Goal: Task Accomplishment & Management: Use online tool/utility

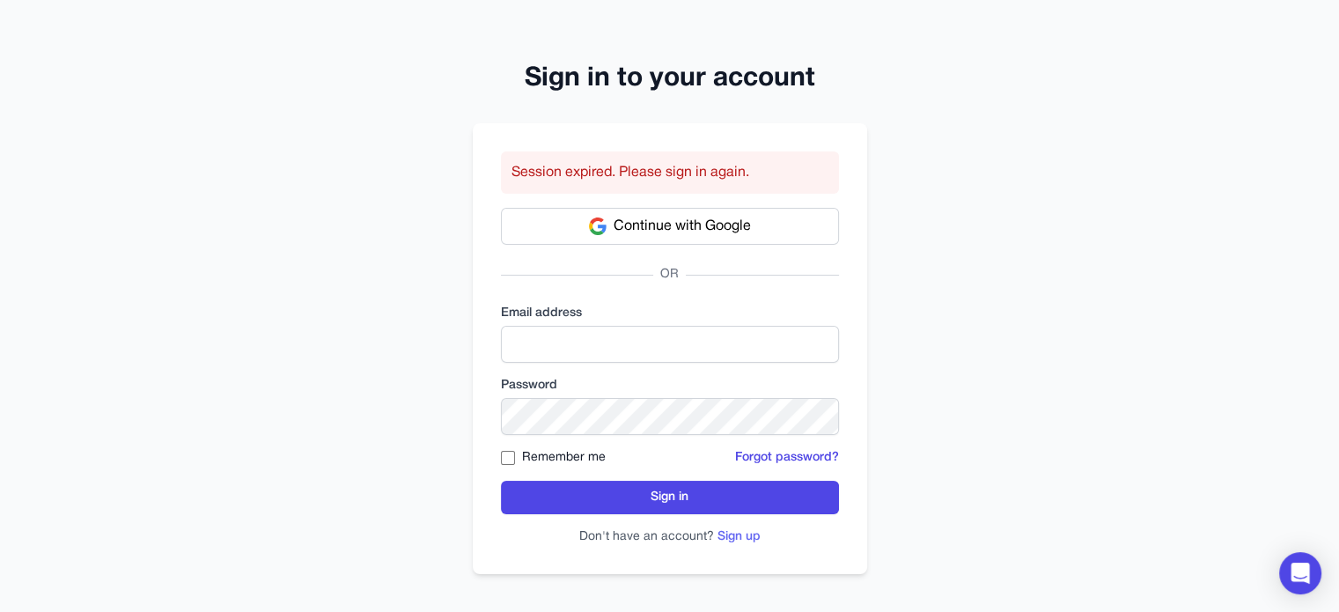
click at [741, 535] on button "Sign up" at bounding box center [739, 537] width 43 height 18
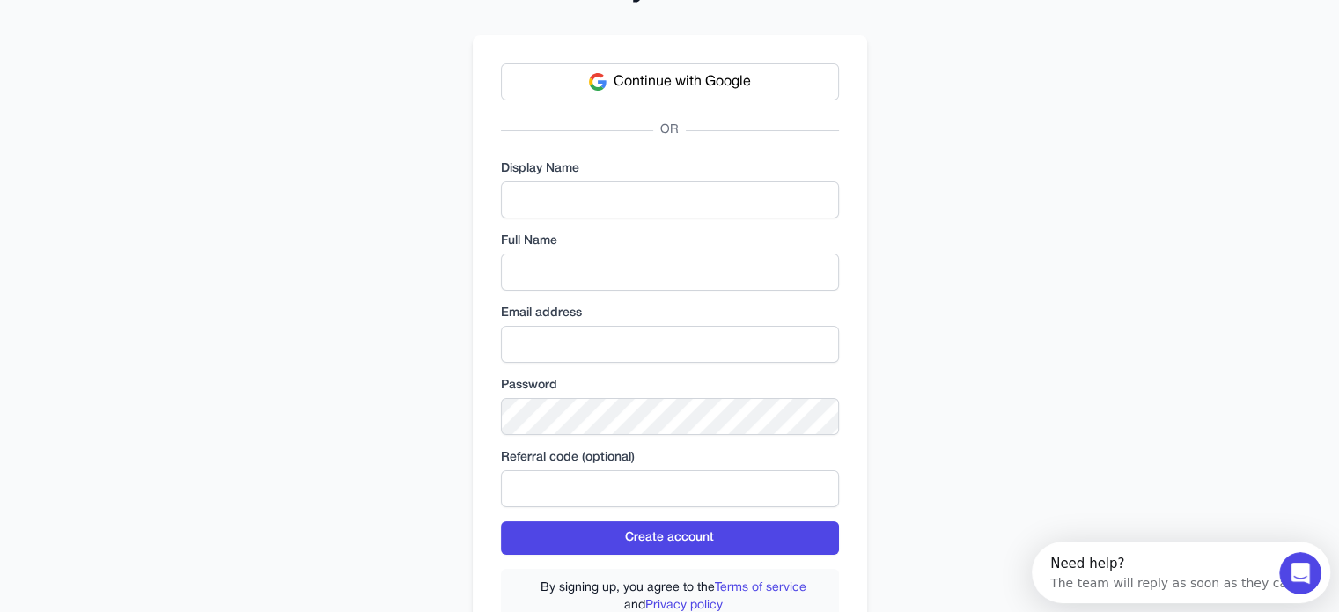
scroll to position [176, 0]
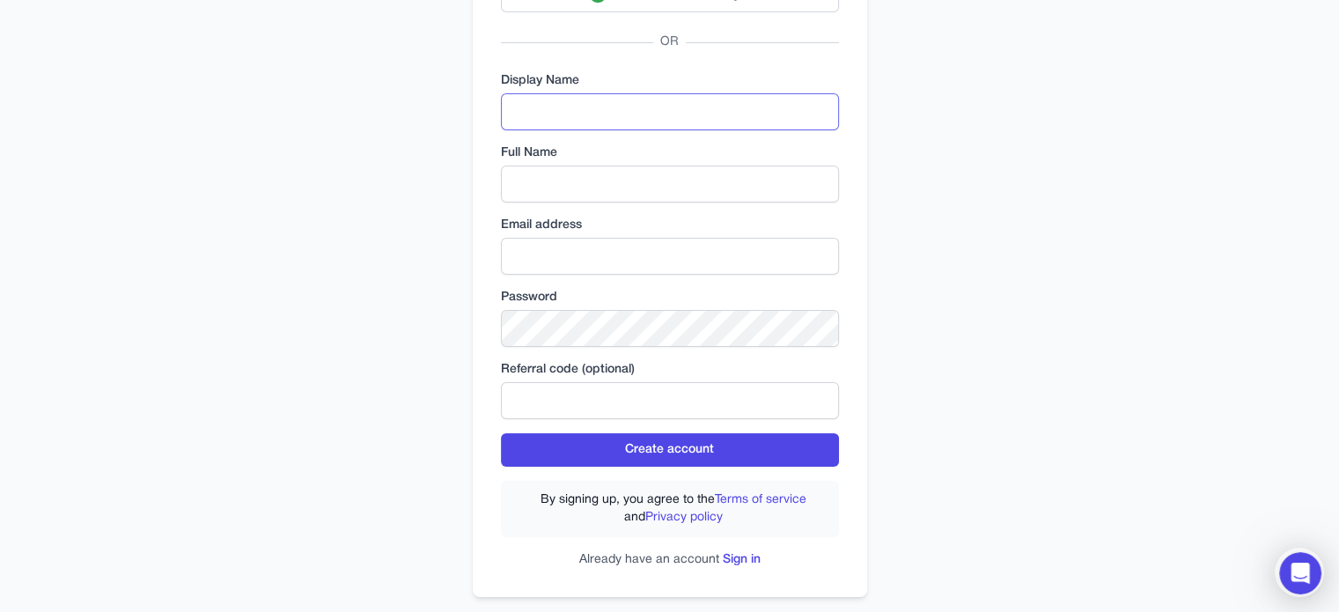
drag, startPoint x: 676, startPoint y: 108, endPoint x: 662, endPoint y: 129, distance: 25.4
click at [676, 108] on input "text" at bounding box center [670, 111] width 338 height 37
click at [529, 193] on input "text" at bounding box center [670, 184] width 338 height 37
click at [527, 240] on input "email" at bounding box center [670, 256] width 338 height 37
click at [567, 99] on input "text" at bounding box center [670, 111] width 338 height 37
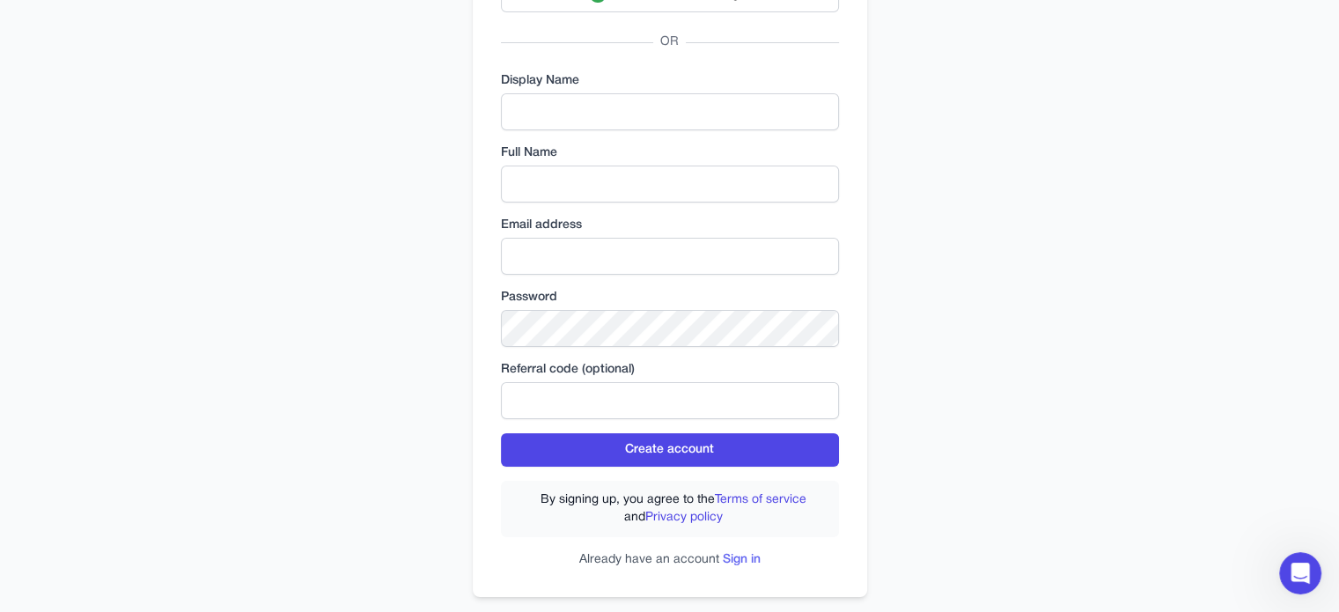
click at [741, 560] on link "Sign in" at bounding box center [742, 559] width 38 height 11
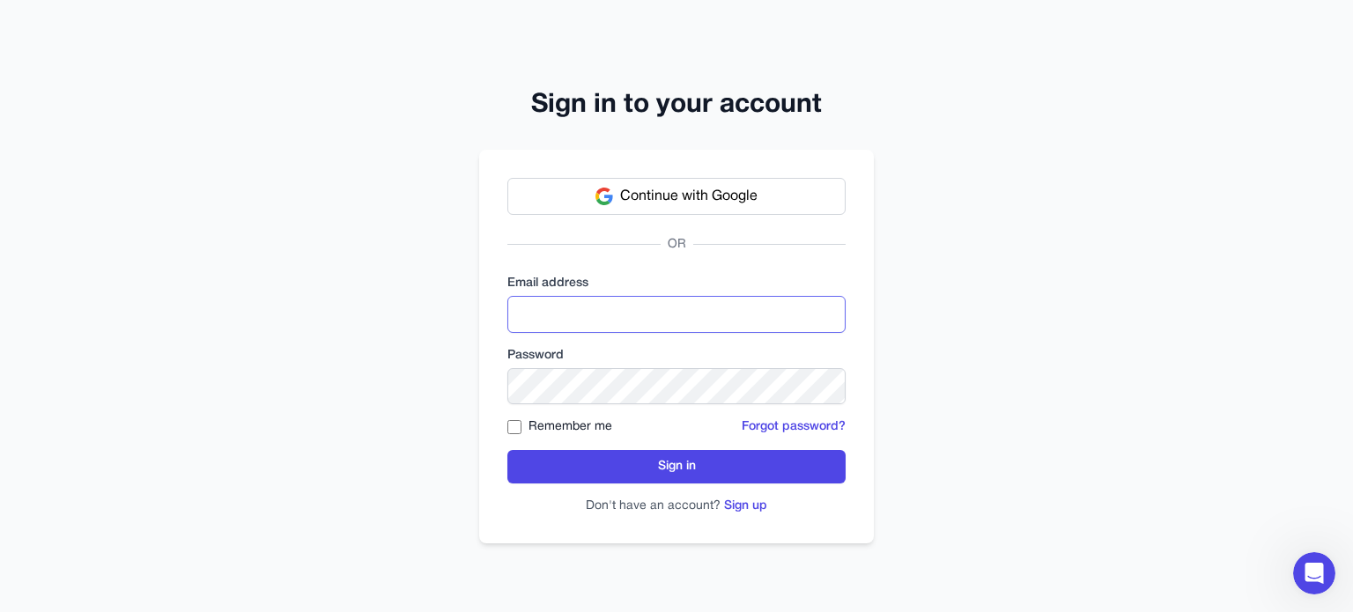
click at [560, 309] on input "email" at bounding box center [676, 314] width 338 height 37
type input "**********"
click at [551, 422] on label "Remember me" at bounding box center [570, 427] width 84 height 18
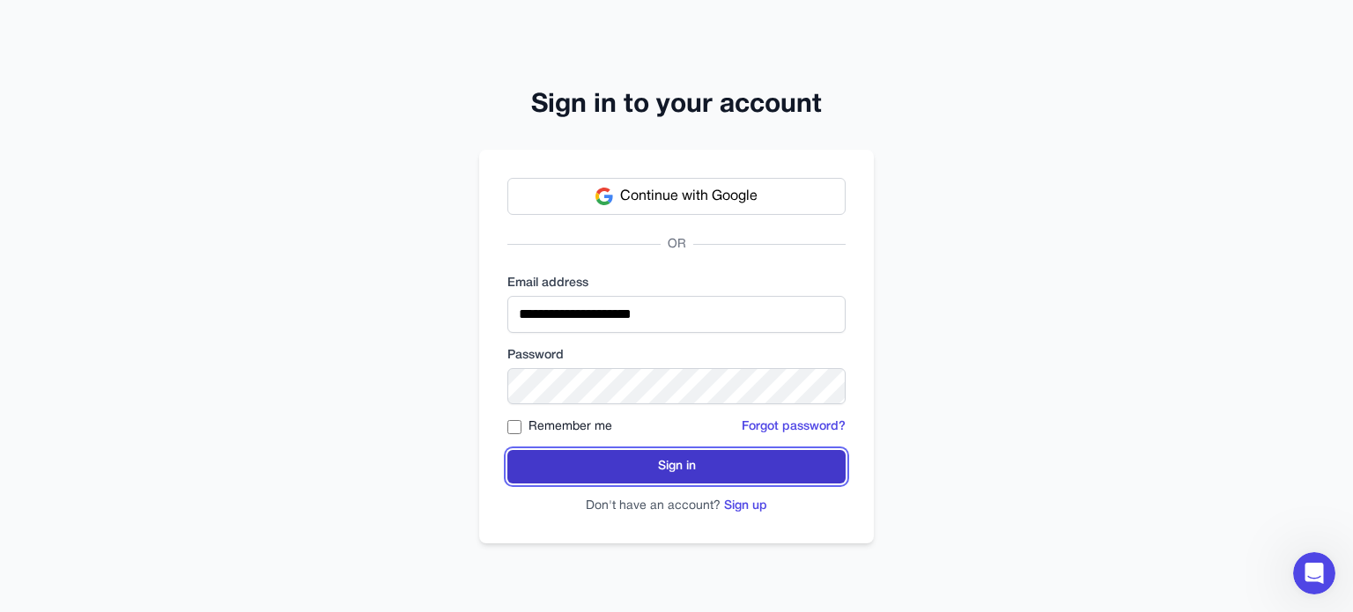
click at [612, 458] on button "Sign in" at bounding box center [676, 466] width 338 height 33
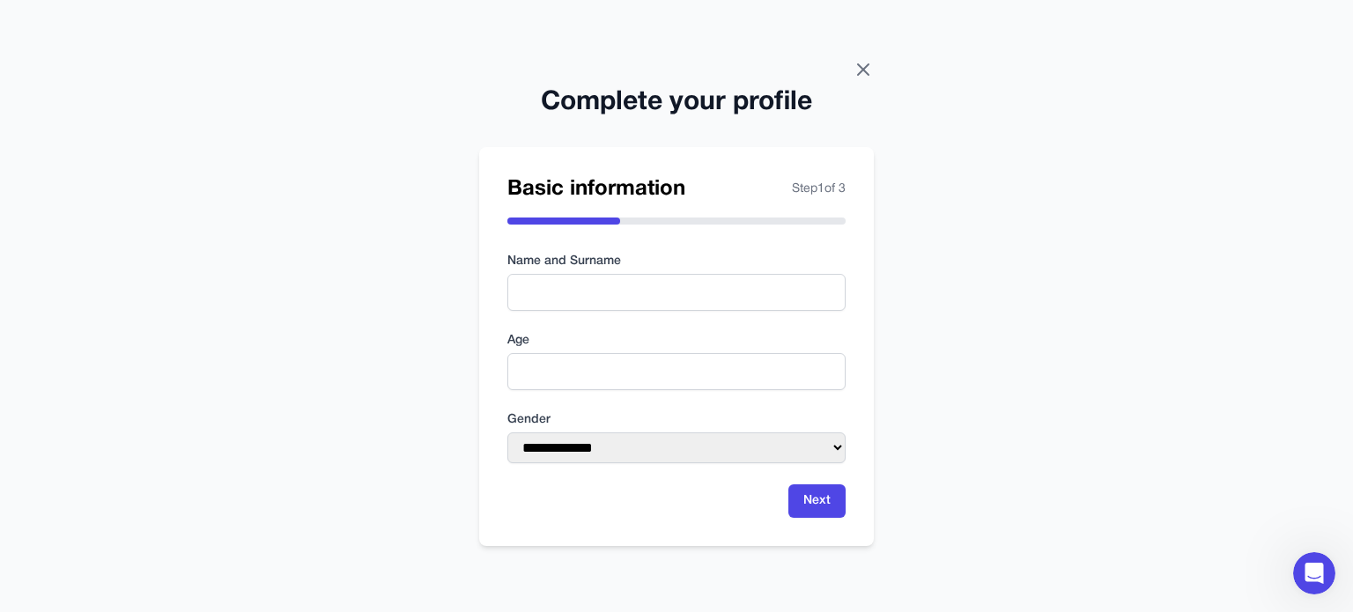
click at [867, 69] on icon at bounding box center [862, 69] width 21 height 21
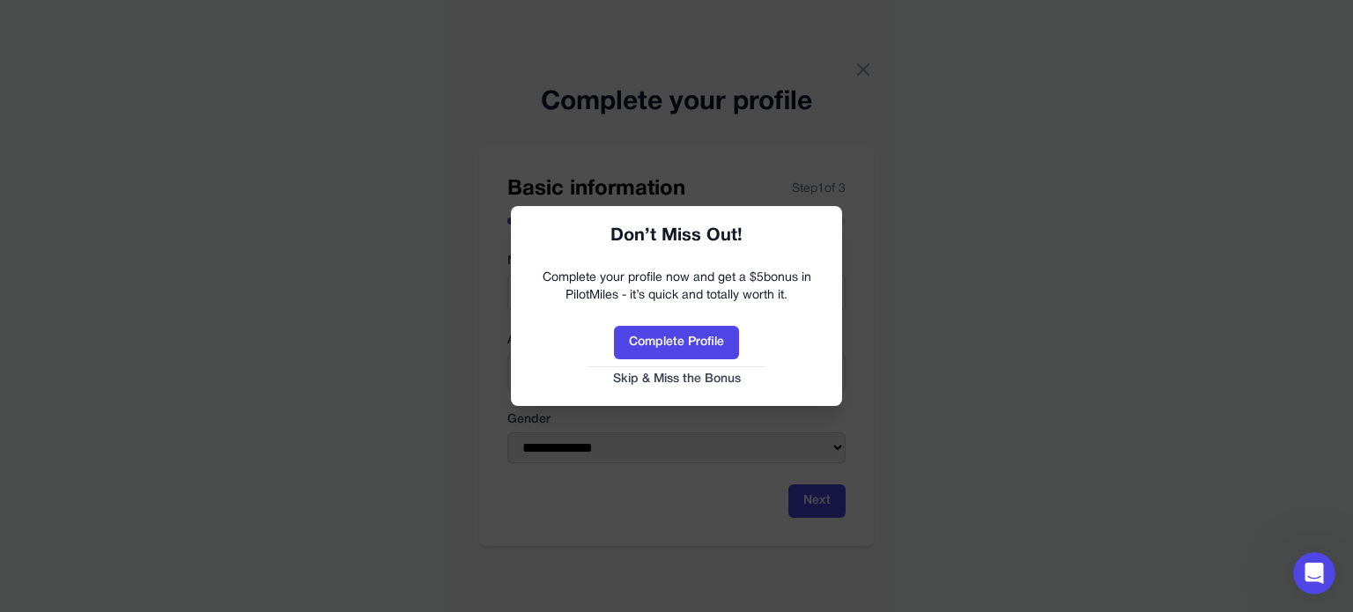
click at [691, 376] on link "Skip & Miss the Bonus" at bounding box center [676, 380] width 296 height 18
